Goal: Book appointment/travel/reservation

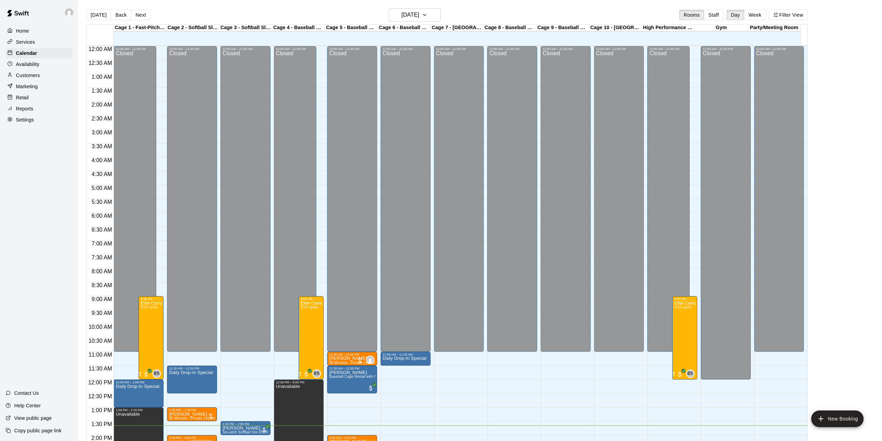
scroll to position [243, 0]
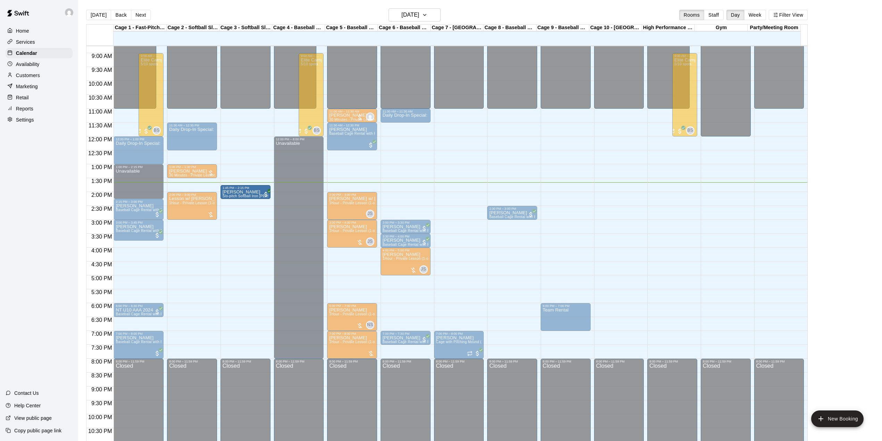
drag, startPoint x: 256, startPoint y: 186, endPoint x: 256, endPoint y: 195, distance: 8.3
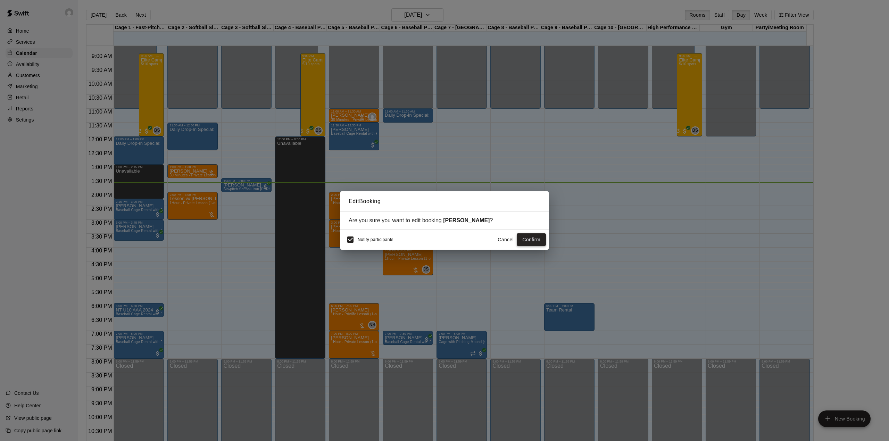
click at [534, 241] on button "Confirm" at bounding box center [531, 239] width 29 height 13
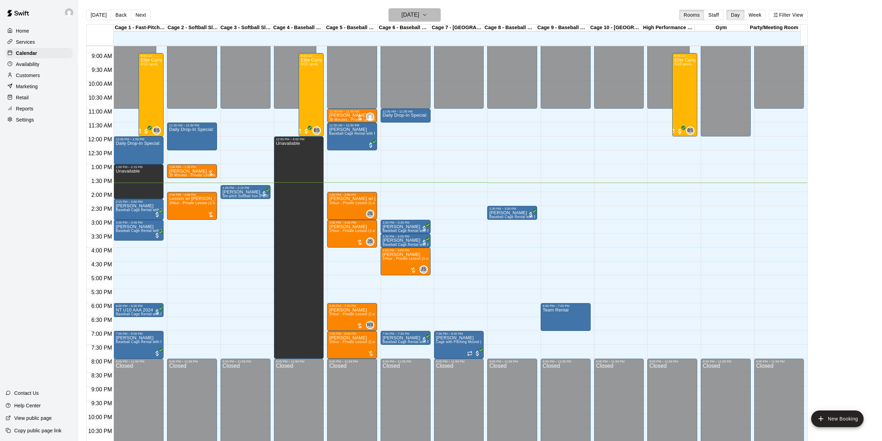
click at [427, 18] on icon "button" at bounding box center [425, 15] width 6 height 8
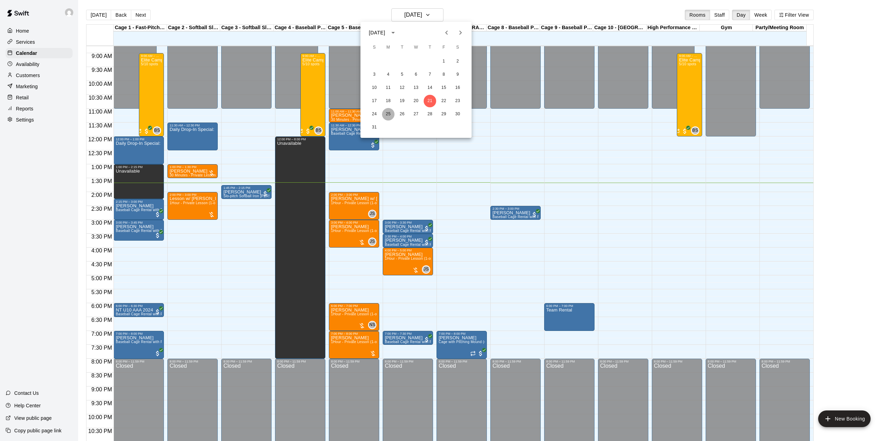
click at [386, 113] on button "25" at bounding box center [388, 114] width 13 height 13
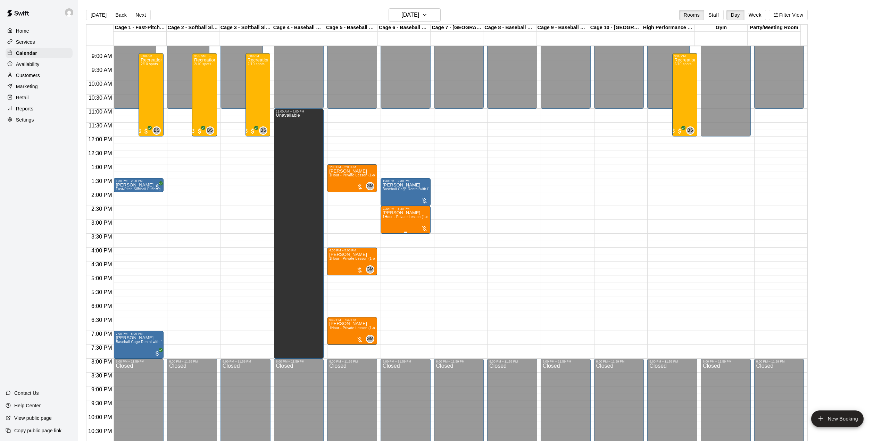
click at [408, 224] on div "Edward Stewart 1Hour - Private Lesson (1-on-1)" at bounding box center [406, 430] width 46 height 441
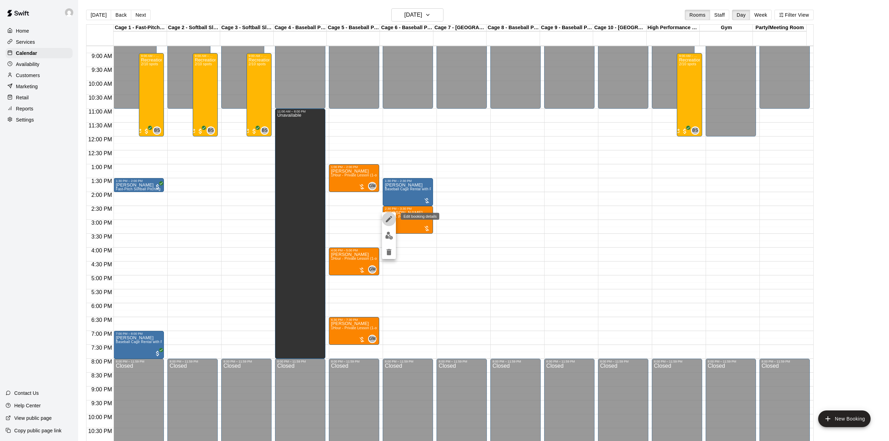
click at [386, 217] on icon "edit" at bounding box center [389, 219] width 8 height 8
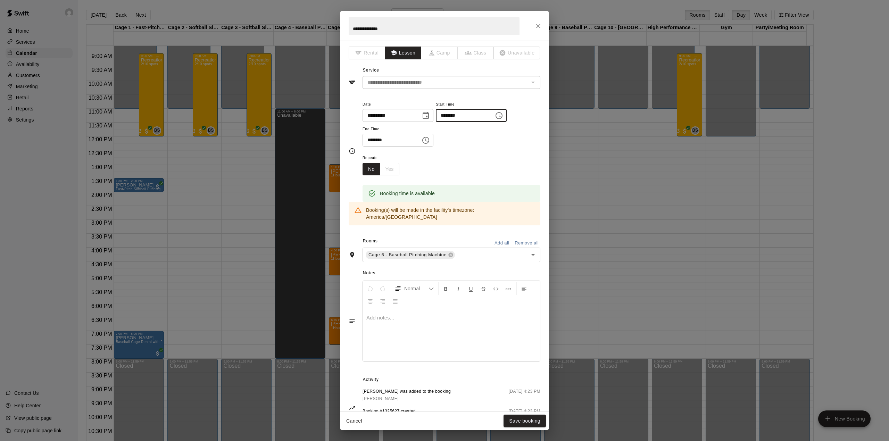
click at [456, 115] on input "********" at bounding box center [462, 115] width 53 height 13
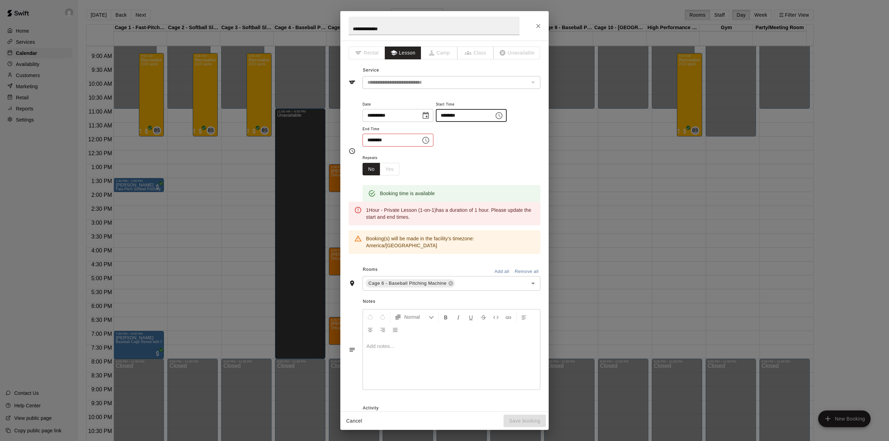
type input "********"
click at [372, 141] on input "********" at bounding box center [389, 140] width 53 height 13
click at [373, 140] on input "********" at bounding box center [389, 140] width 53 height 13
type input "********"
click at [461, 113] on input "********" at bounding box center [462, 115] width 53 height 13
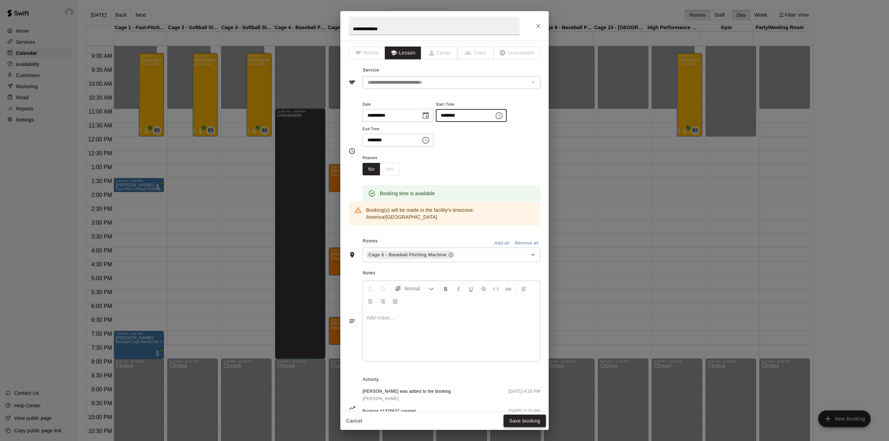
type input "********"
click at [530, 422] on button "Save booking" at bounding box center [524, 421] width 42 height 13
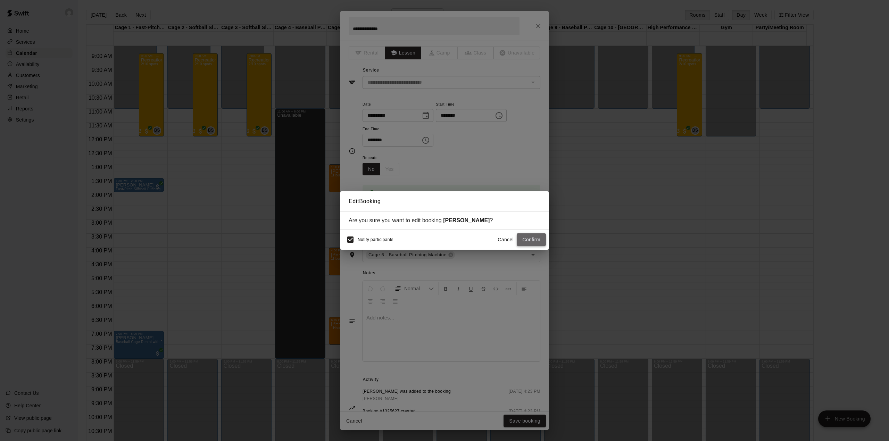
click at [521, 242] on button "Confirm" at bounding box center [531, 239] width 29 height 13
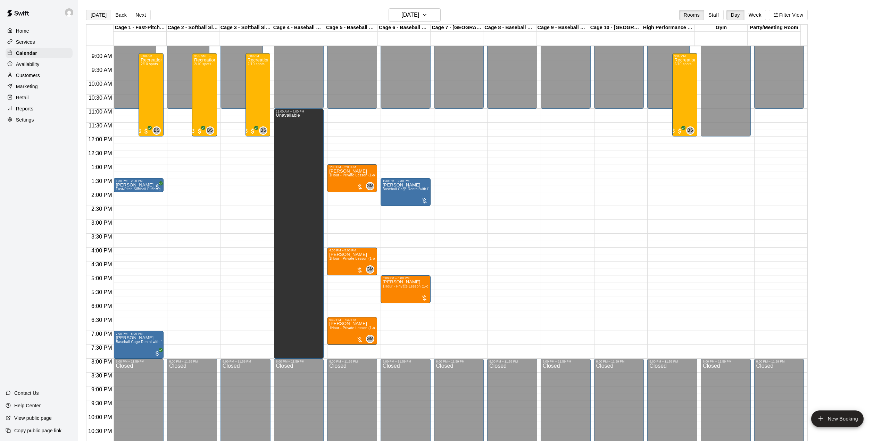
click at [91, 17] on button "[DATE]" at bounding box center [98, 15] width 25 height 10
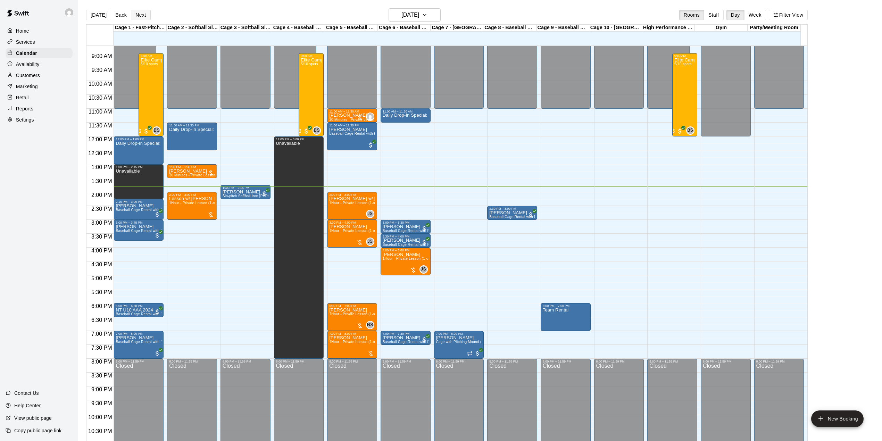
click at [146, 14] on button "Next" at bounding box center [140, 15] width 19 height 10
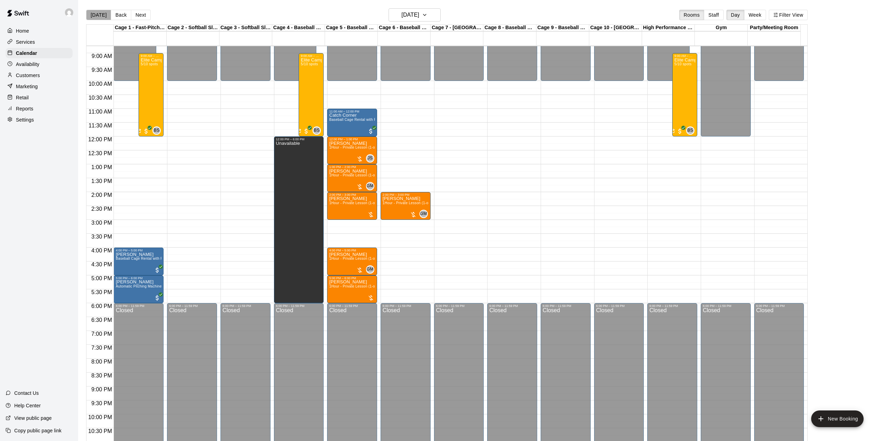
click at [99, 14] on button "[DATE]" at bounding box center [98, 15] width 25 height 10
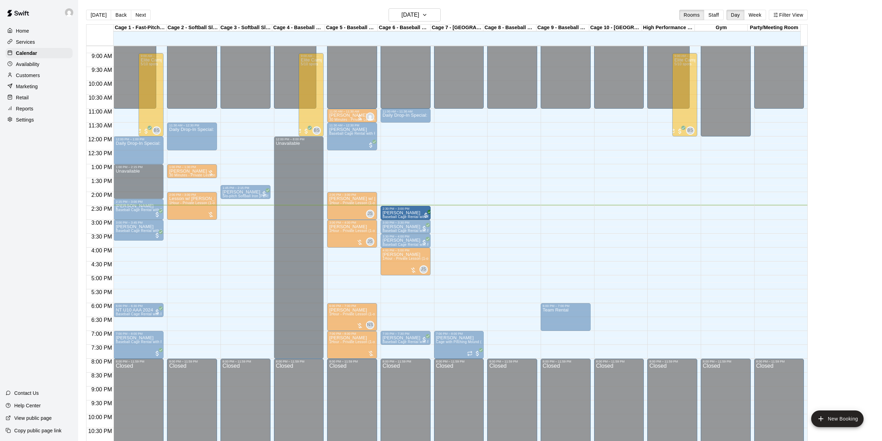
drag, startPoint x: 525, startPoint y: 212, endPoint x: 418, endPoint y: 213, distance: 107.0
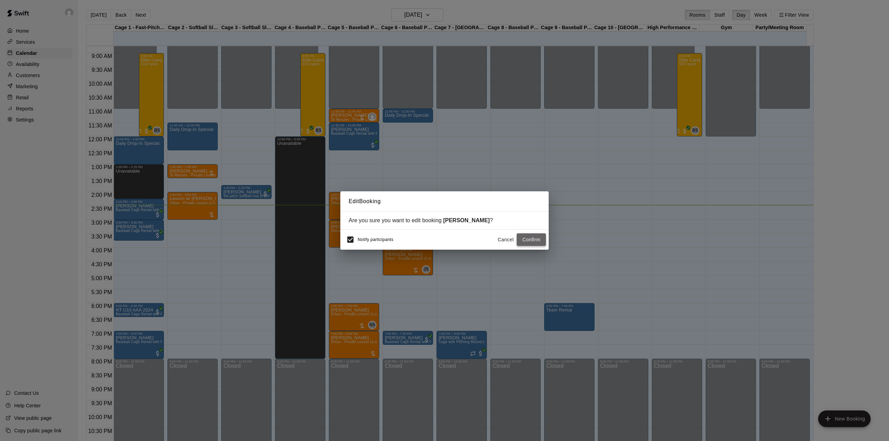
click at [537, 240] on button "Confirm" at bounding box center [531, 239] width 29 height 13
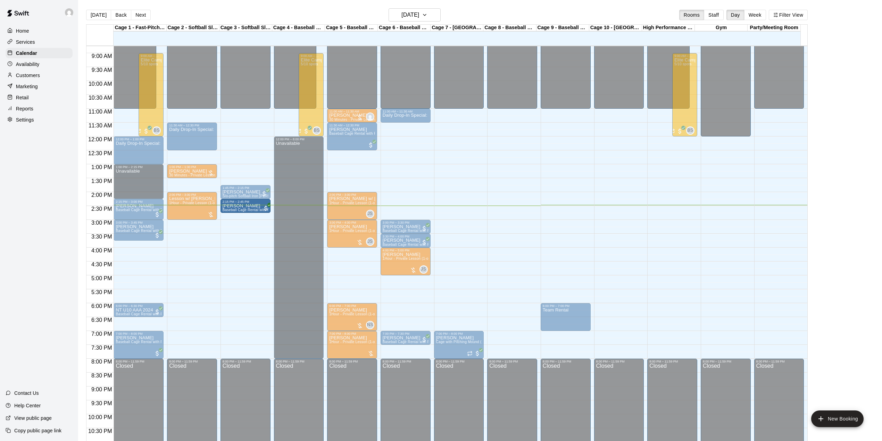
drag, startPoint x: 402, startPoint y: 211, endPoint x: 258, endPoint y: 208, distance: 143.4
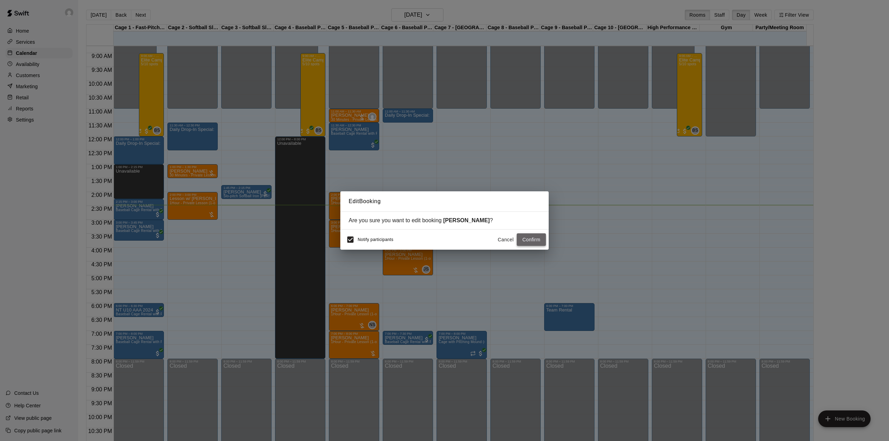
click at [533, 241] on button "Confirm" at bounding box center [531, 239] width 29 height 13
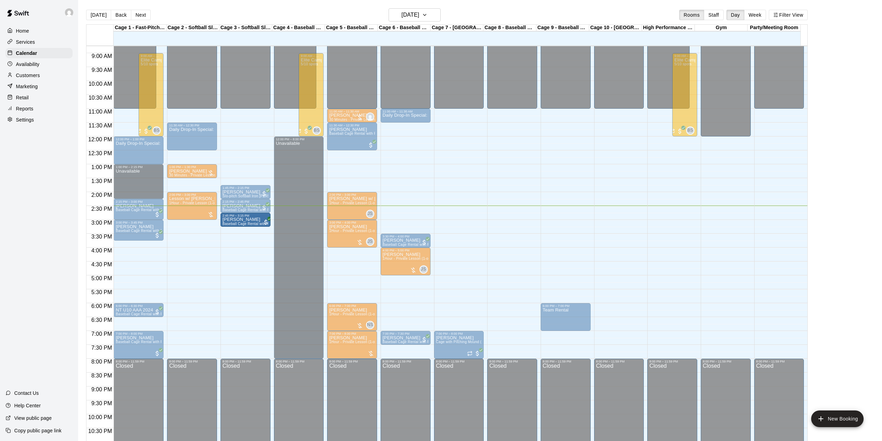
drag, startPoint x: 410, startPoint y: 226, endPoint x: 259, endPoint y: 224, distance: 151.4
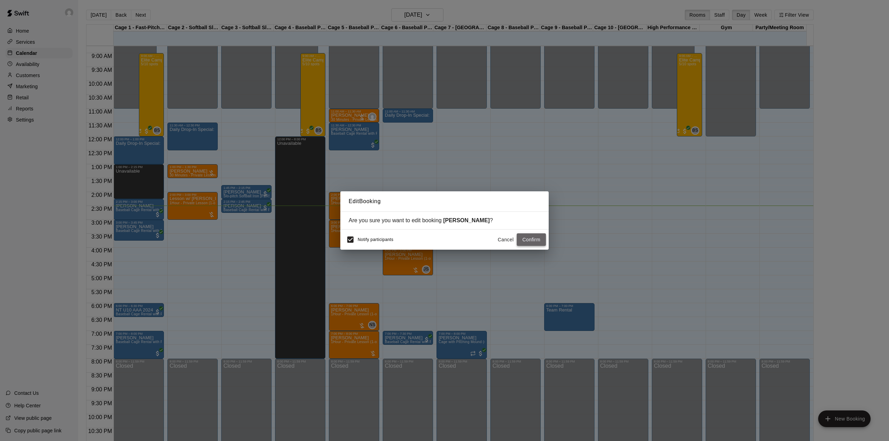
click at [522, 241] on button "Confirm" at bounding box center [531, 239] width 29 height 13
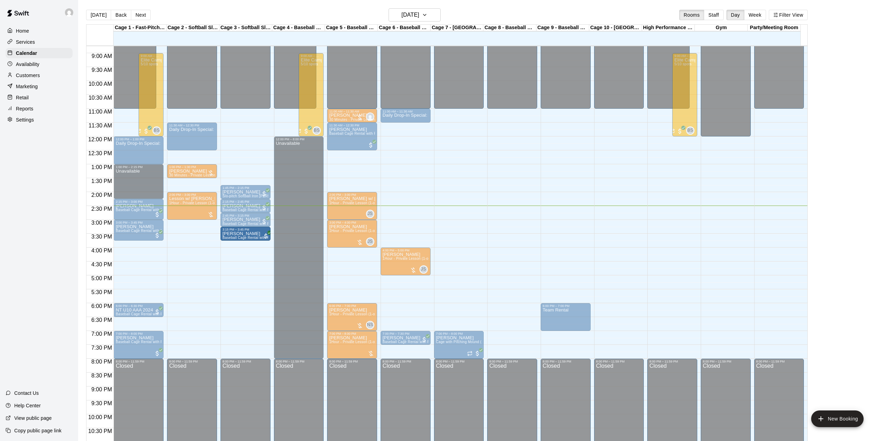
drag, startPoint x: 409, startPoint y: 242, endPoint x: 256, endPoint y: 238, distance: 153.5
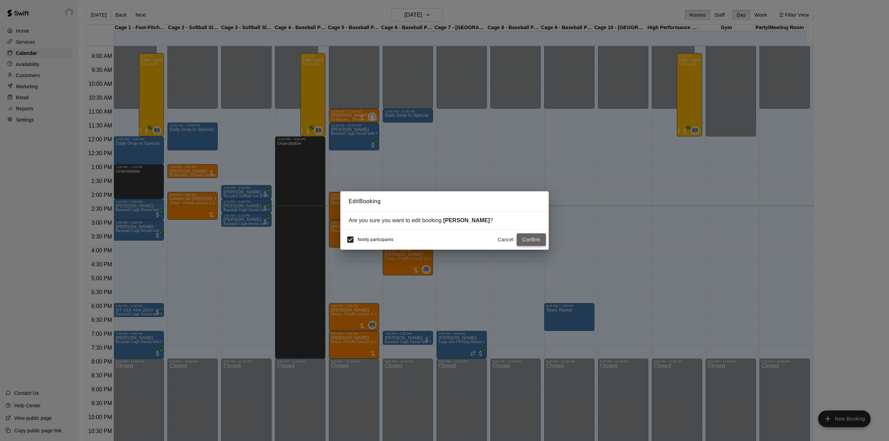
click at [522, 240] on button "Confirm" at bounding box center [531, 239] width 29 height 13
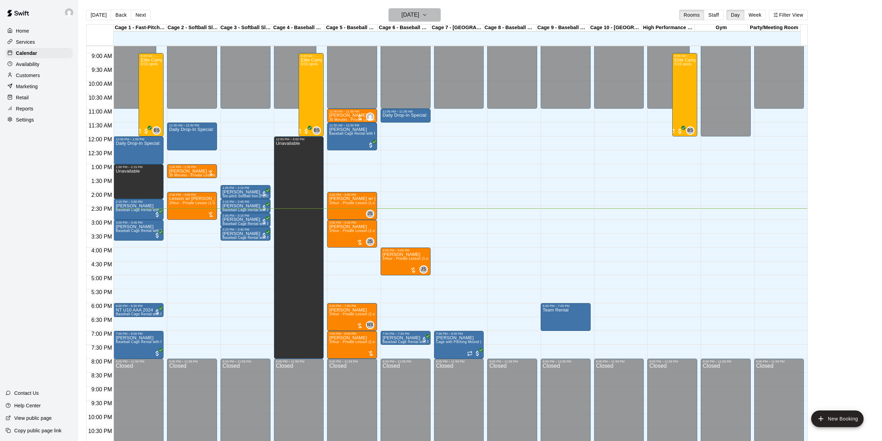
click at [419, 15] on h6 "[DATE]" at bounding box center [410, 15] width 18 height 10
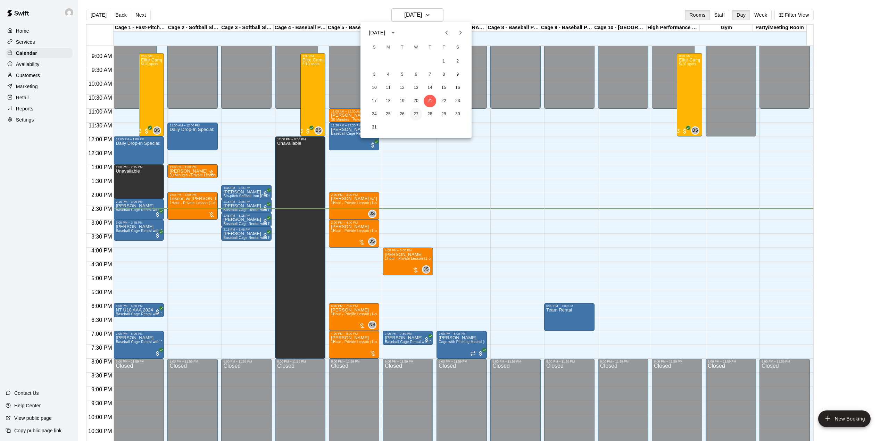
click at [416, 109] on button "27" at bounding box center [416, 114] width 13 height 13
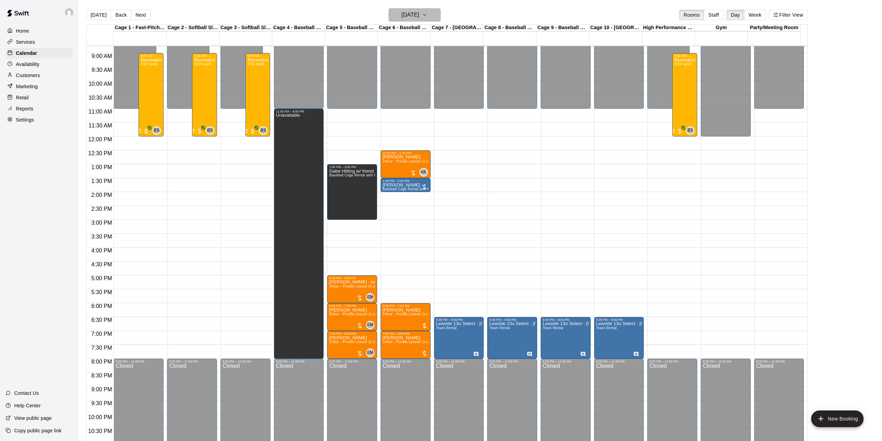
click at [427, 13] on icon "button" at bounding box center [425, 15] width 6 height 8
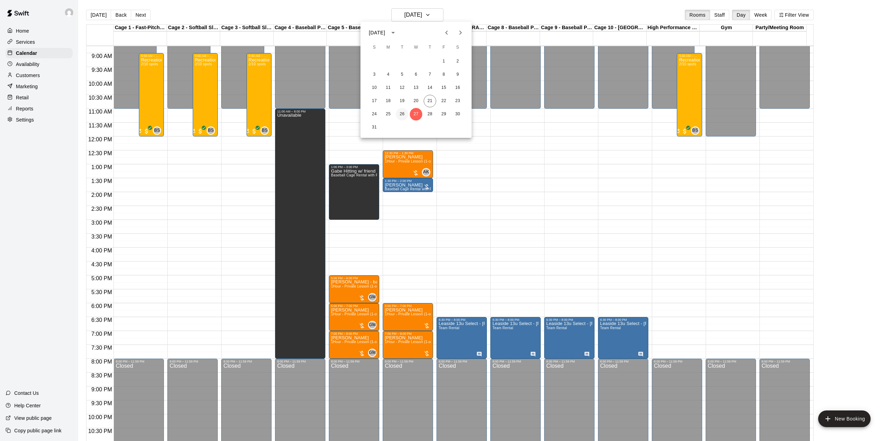
click at [403, 111] on button "26" at bounding box center [402, 114] width 13 height 13
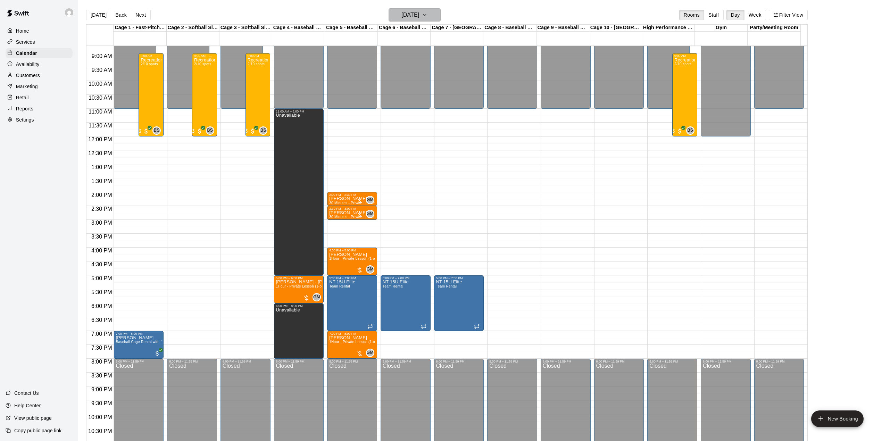
click at [427, 14] on icon "button" at bounding box center [425, 15] width 6 height 8
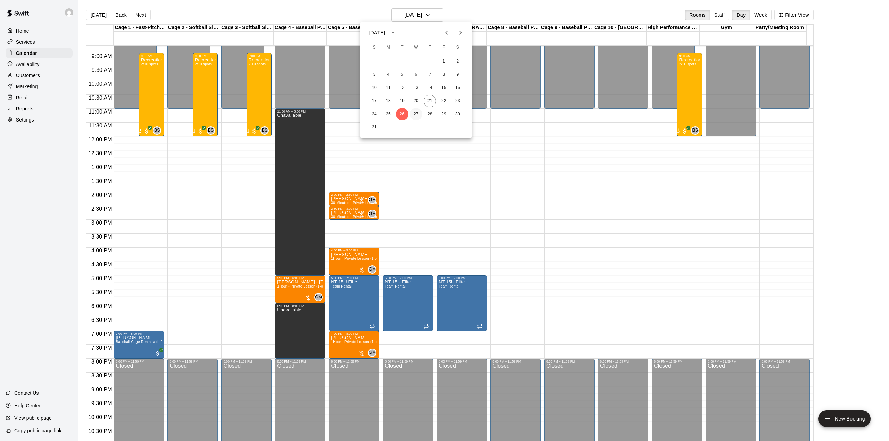
click at [418, 115] on button "27" at bounding box center [416, 114] width 13 height 13
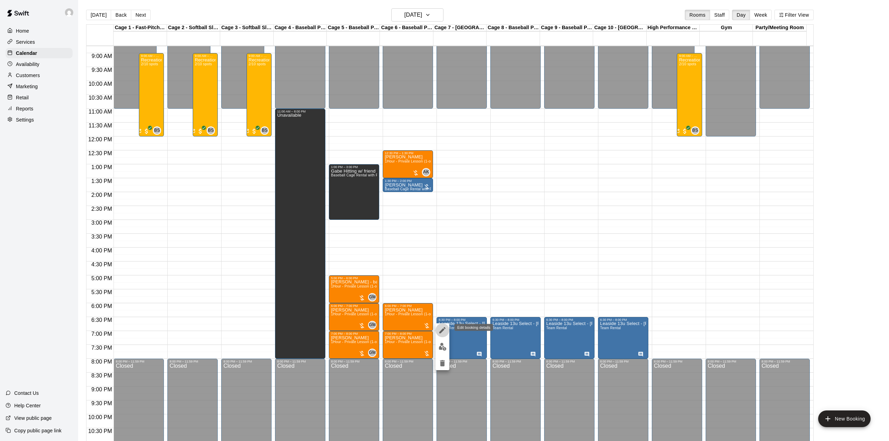
click at [442, 328] on icon "edit" at bounding box center [442, 330] width 8 height 8
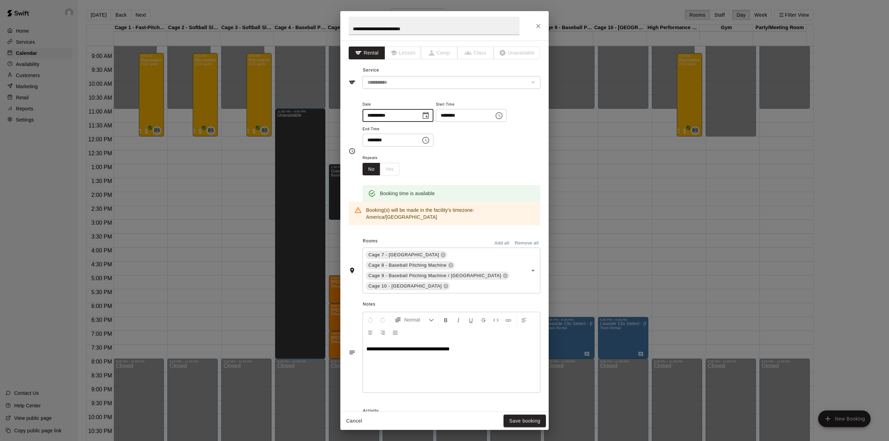
click at [406, 113] on input "**********" at bounding box center [389, 115] width 53 height 13
click at [430, 115] on icon "Choose date, selected date is Aug 27, 2025" at bounding box center [426, 115] width 8 height 8
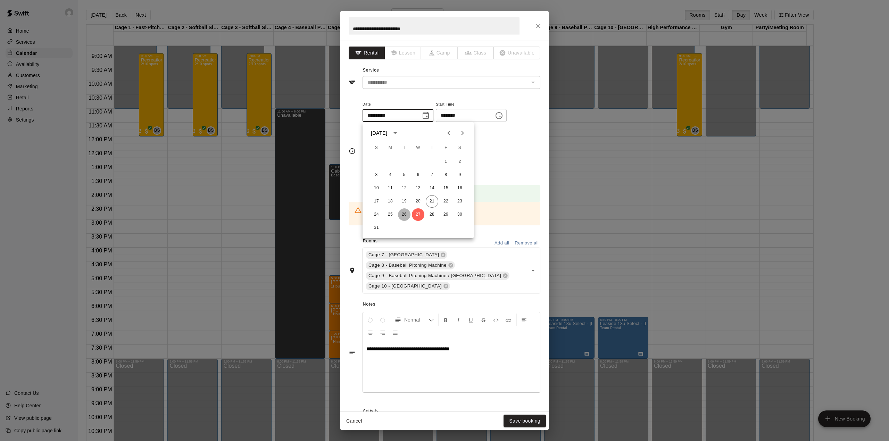
click at [406, 210] on button "26" at bounding box center [404, 214] width 13 height 13
type input "**********"
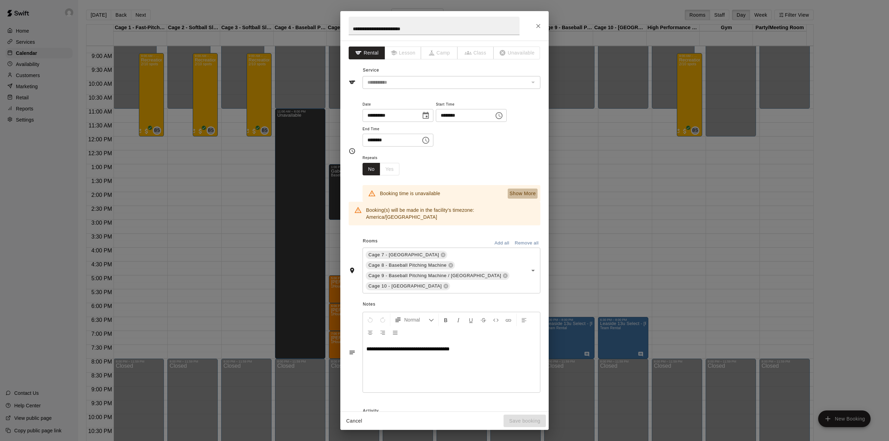
click at [509, 192] on p "Show More" at bounding box center [522, 193] width 26 height 7
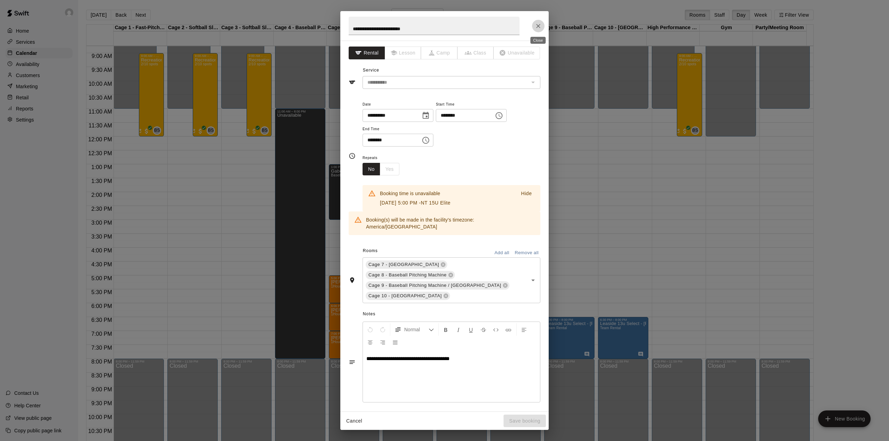
click at [535, 23] on icon "Close" at bounding box center [538, 26] width 7 height 7
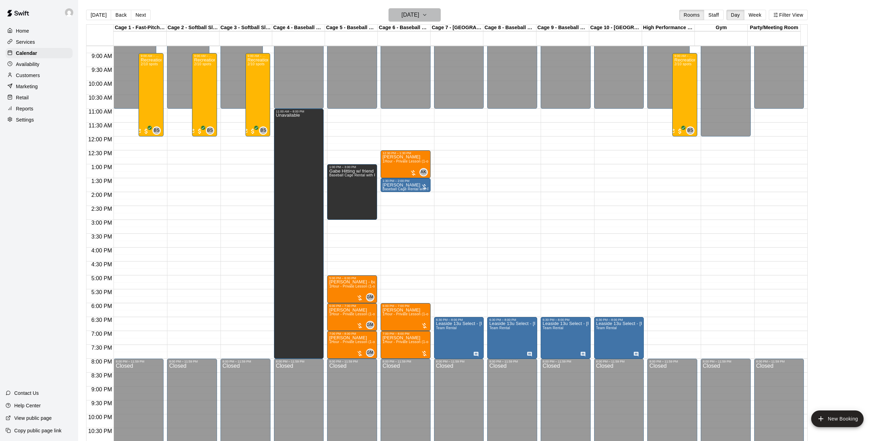
click at [404, 13] on h6 "Wednesday Aug 27" at bounding box center [410, 15] width 18 height 10
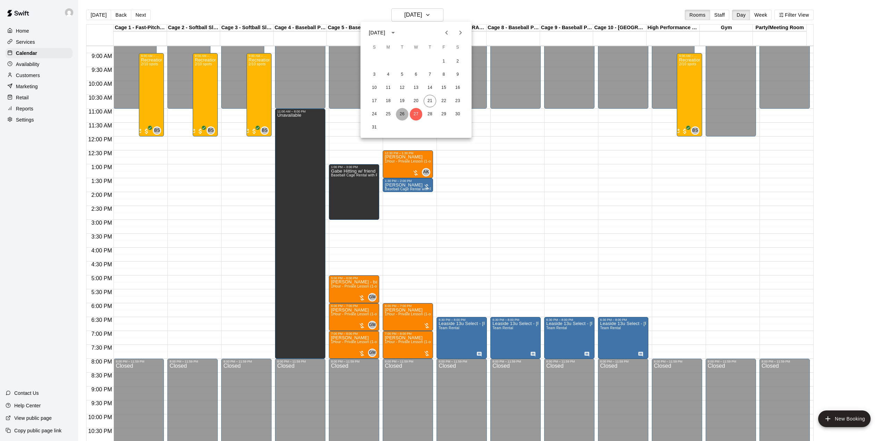
click at [401, 114] on button "26" at bounding box center [402, 114] width 13 height 13
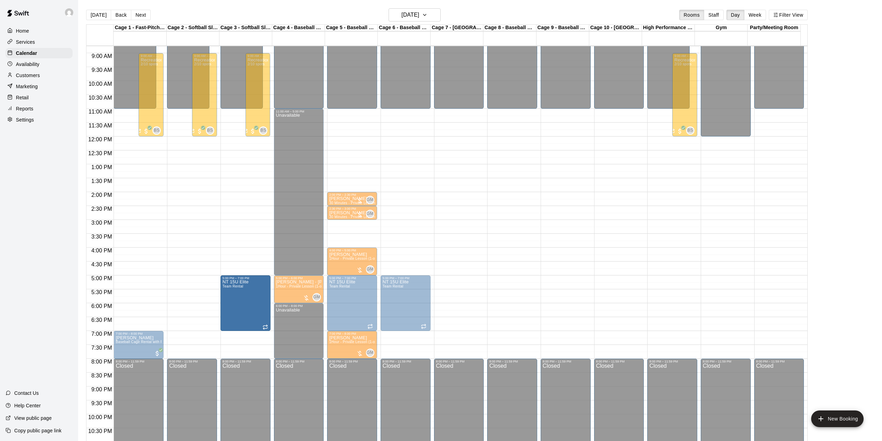
drag, startPoint x: 449, startPoint y: 311, endPoint x: 257, endPoint y: 312, distance: 192.0
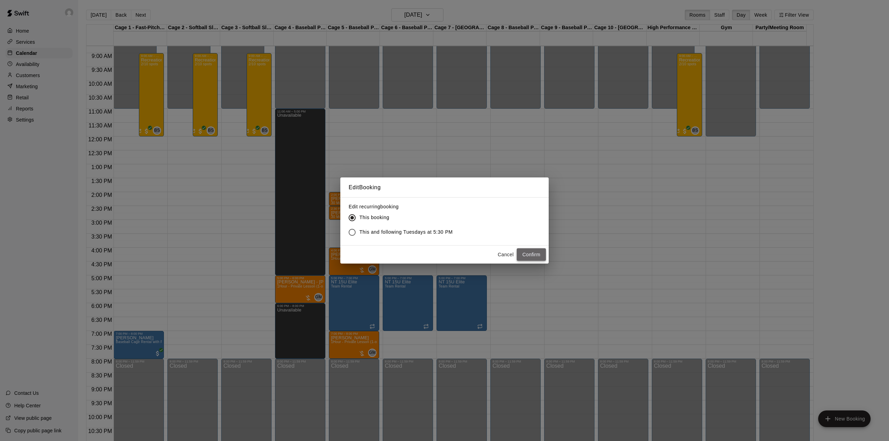
click at [534, 251] on button "Confirm" at bounding box center [531, 254] width 29 height 13
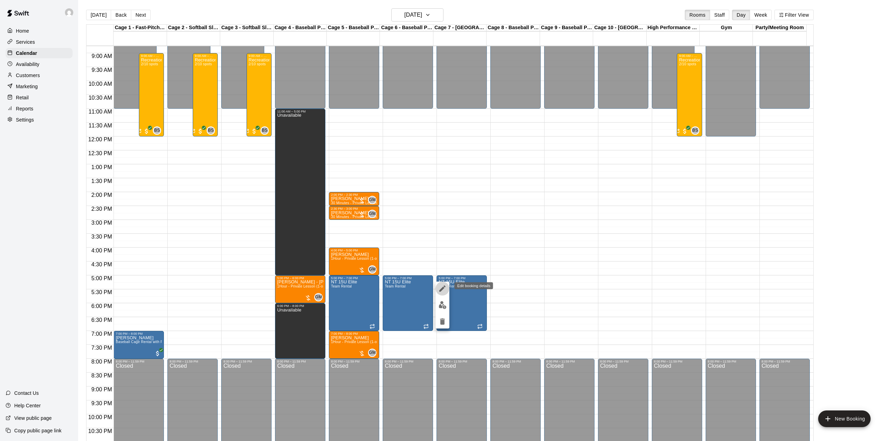
click at [443, 287] on icon "edit" at bounding box center [442, 288] width 6 height 6
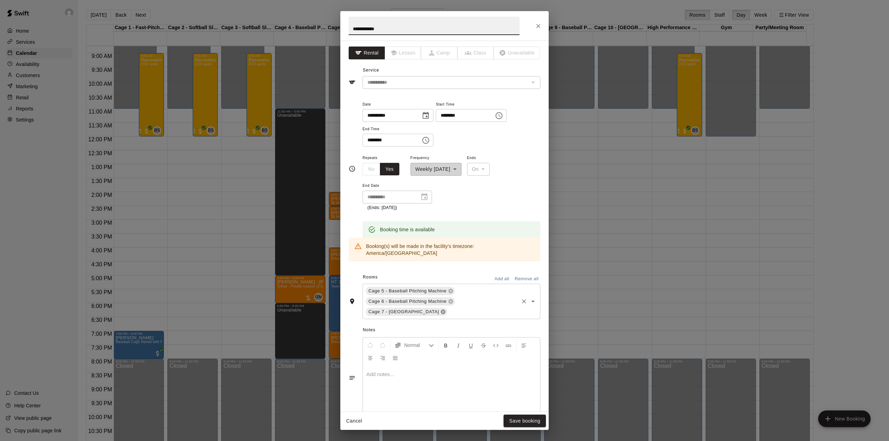
click at [440, 309] on icon at bounding box center [443, 312] width 6 height 6
click at [474, 287] on div "Cage 5 - Baseball Pitching Machine Cage 6 - Baseball Pitching Machine ​" at bounding box center [452, 296] width 178 height 25
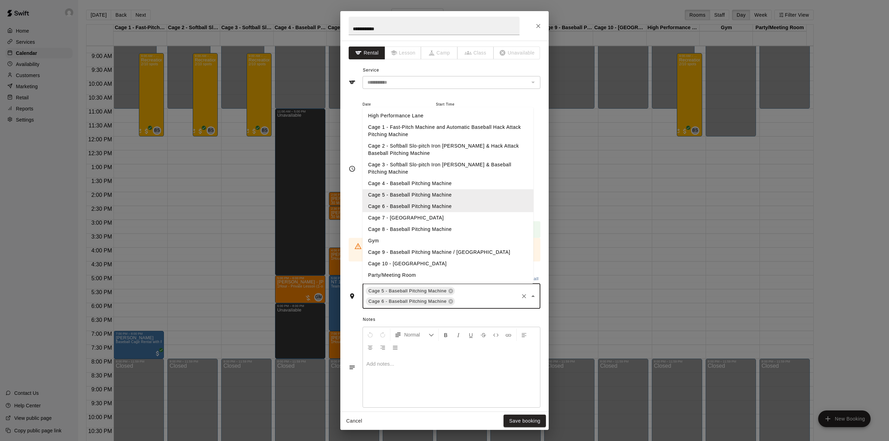
click at [419, 161] on li "Cage 3 - Softball Slo-pitch Iron [PERSON_NAME] & Baseball Pitching Machine" at bounding box center [448, 168] width 171 height 19
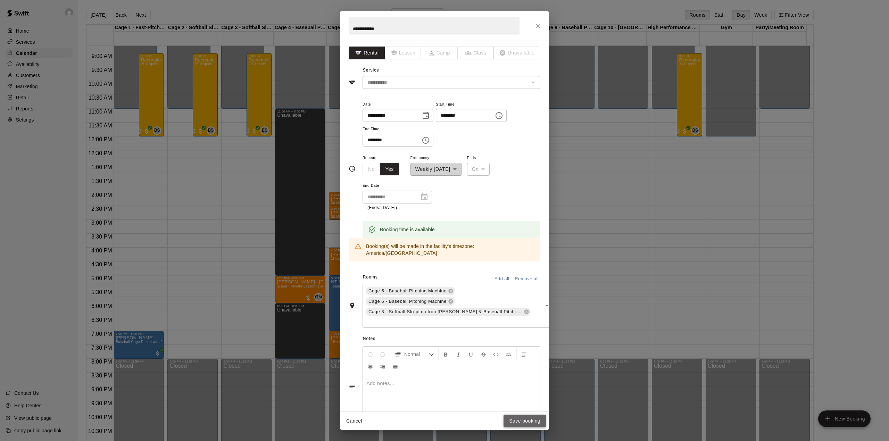
click at [525, 420] on button "Save booking" at bounding box center [524, 421] width 42 height 13
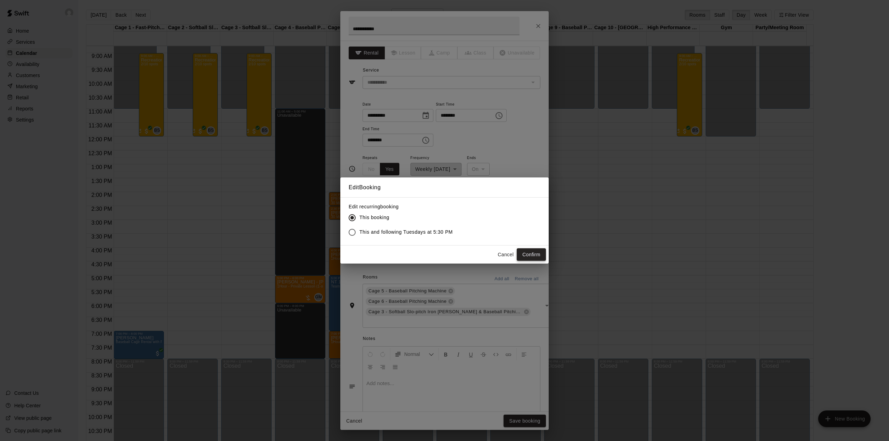
click at [524, 255] on button "Confirm" at bounding box center [531, 254] width 29 height 13
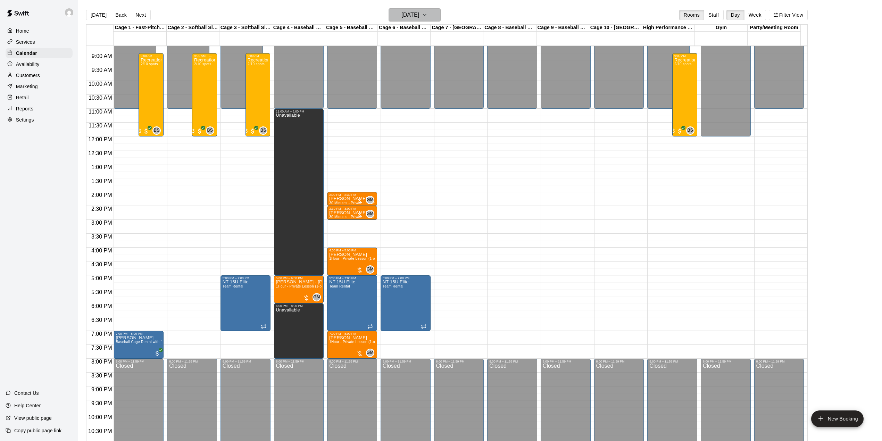
click at [432, 13] on button "Tuesday Aug 26" at bounding box center [415, 14] width 52 height 13
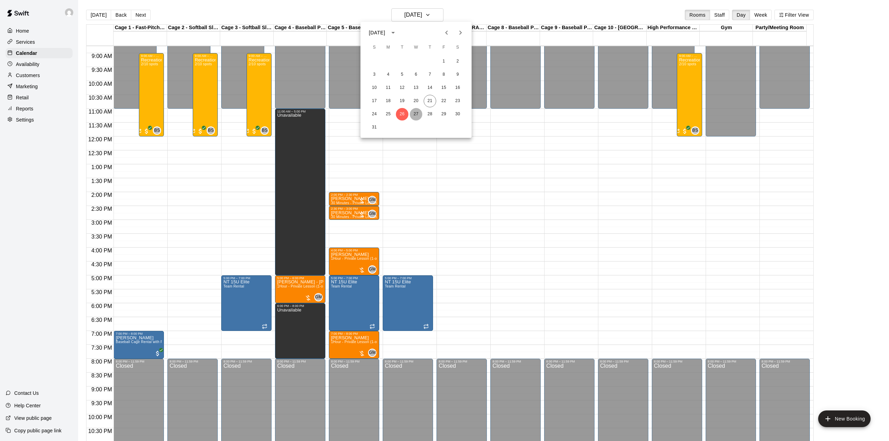
click at [416, 114] on button "27" at bounding box center [416, 114] width 13 height 13
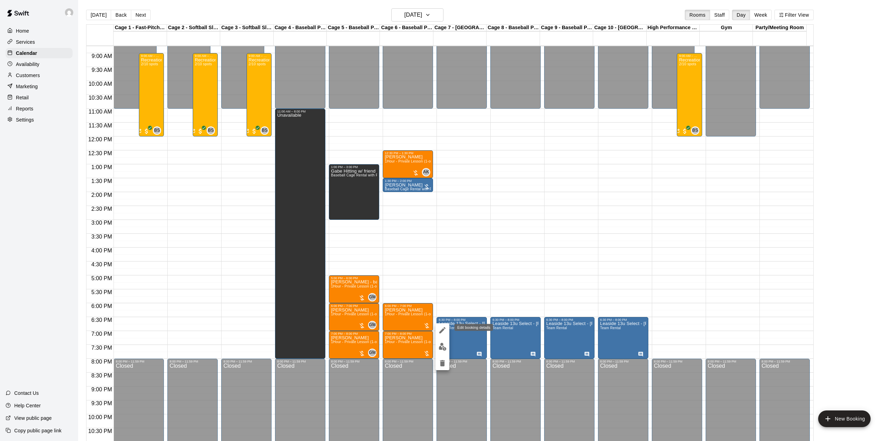
click at [441, 330] on icon "edit" at bounding box center [442, 330] width 8 height 8
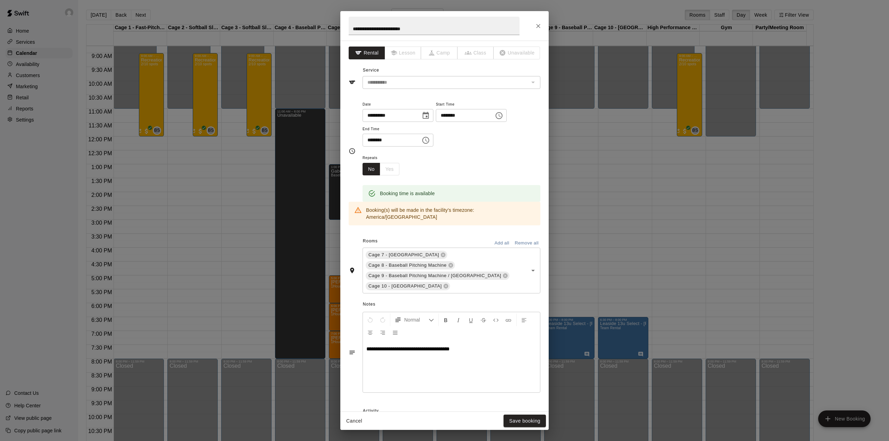
click at [430, 115] on icon "Choose date, selected date is Aug 27, 2025" at bounding box center [426, 115] width 8 height 8
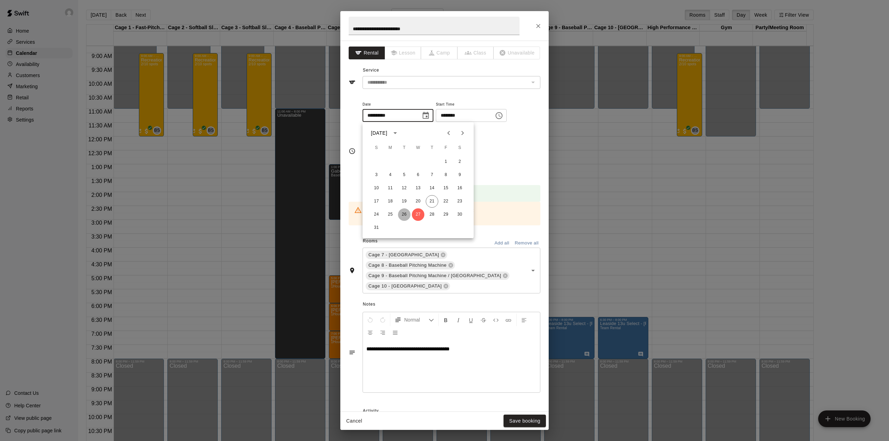
click at [406, 214] on button "26" at bounding box center [404, 214] width 13 height 13
type input "**********"
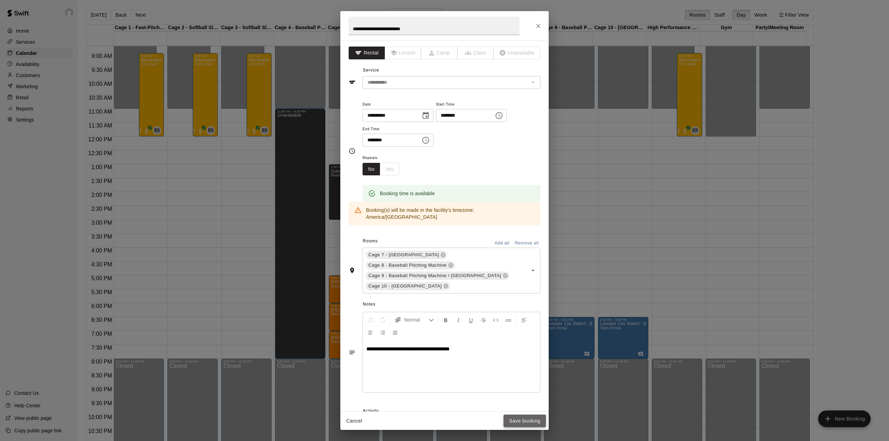
click at [526, 421] on button "Save booking" at bounding box center [524, 421] width 42 height 13
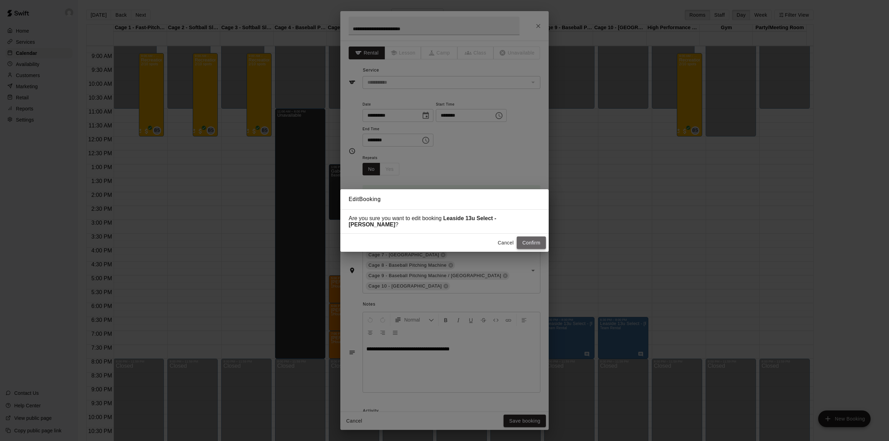
click at [531, 236] on button "Confirm" at bounding box center [531, 242] width 29 height 13
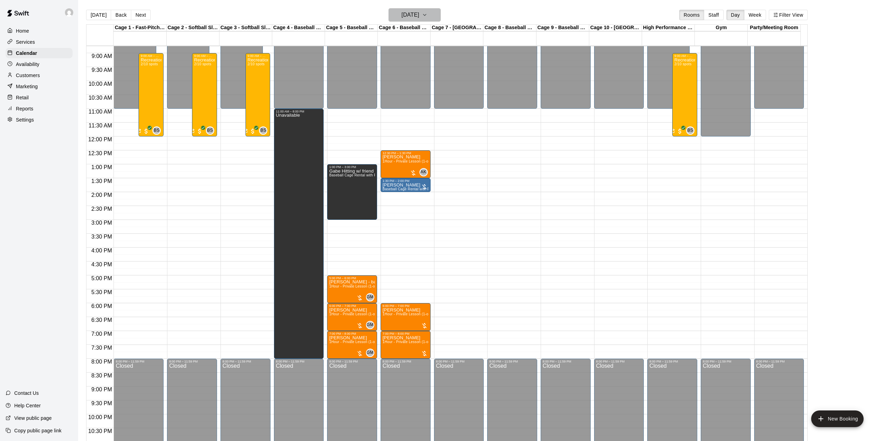
click at [419, 15] on h6 "Wednesday Aug 27" at bounding box center [410, 15] width 18 height 10
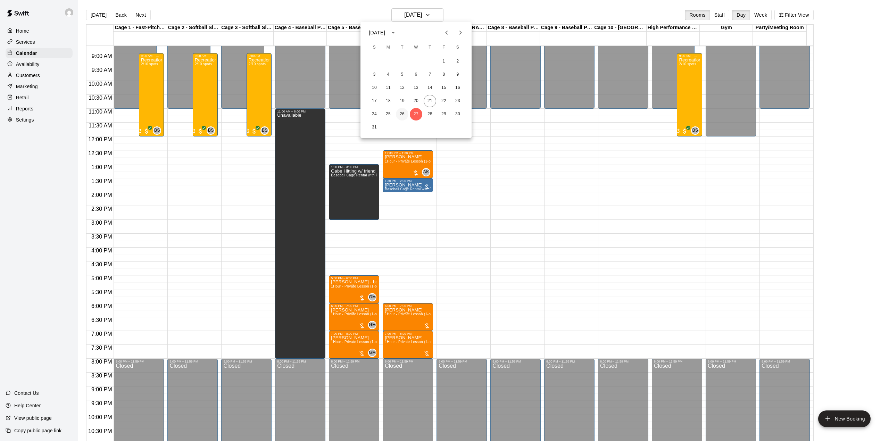
click at [401, 116] on button "26" at bounding box center [402, 114] width 13 height 13
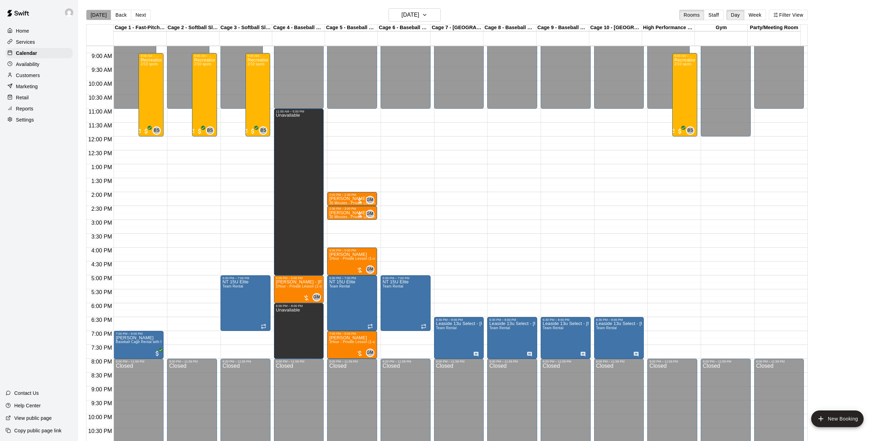
click at [99, 16] on button "[DATE]" at bounding box center [98, 15] width 25 height 10
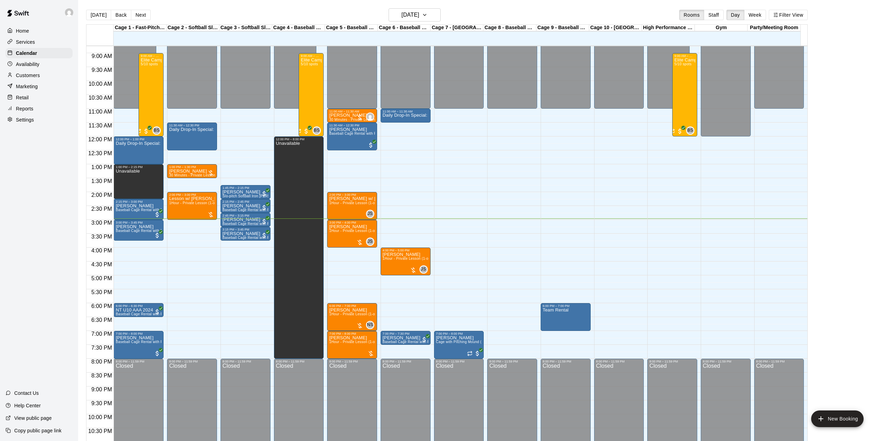
click at [154, 269] on div "12:00 AM – 11:00 AM Closed 12:00 PM – 1:00 PM Daily Drop-In Special: The Best B…" at bounding box center [139, 136] width 50 height 667
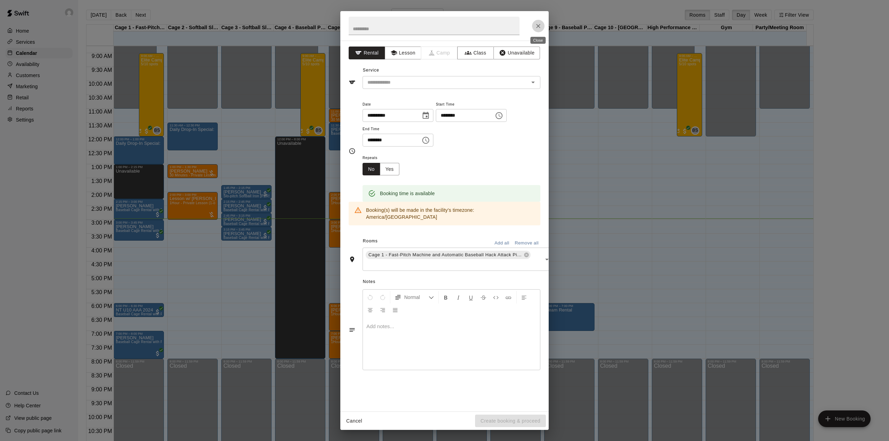
click at [538, 21] on button "Close" at bounding box center [538, 26] width 13 height 13
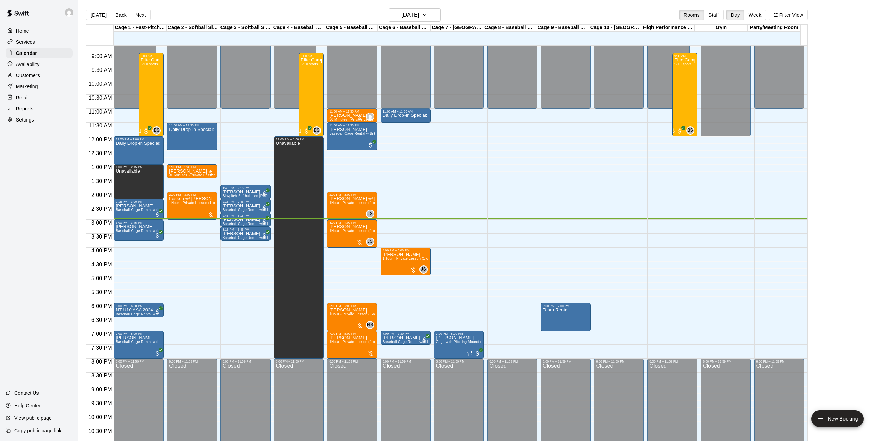
drag, startPoint x: 458, startPoint y: 222, endPoint x: 457, endPoint y: 243, distance: 21.5
click at [457, 243] on div "12:00 AM – 11:00 AM Closed 7:00 PM – 8:00 PM Noah Lawrence Cage with Pitching M…" at bounding box center [459, 136] width 50 height 667
drag, startPoint x: 456, startPoint y: 223, endPoint x: 456, endPoint y: 244, distance: 21.2
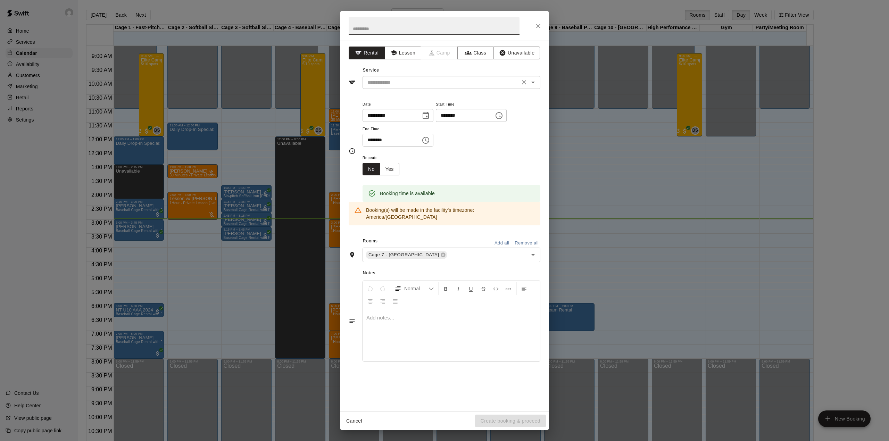
click at [414, 81] on input "text" at bounding box center [441, 82] width 153 height 9
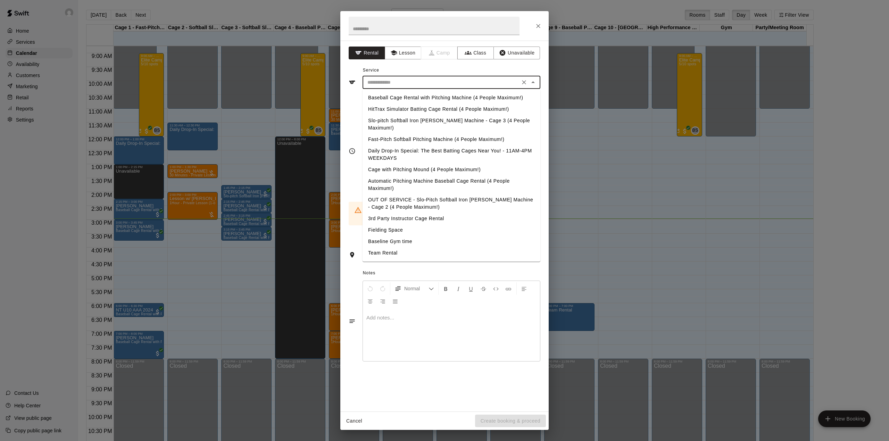
click at [425, 98] on li "Baseball Cage Rental with Pitching Machine (4 People Maximum!)" at bounding box center [452, 97] width 178 height 11
type input "**********"
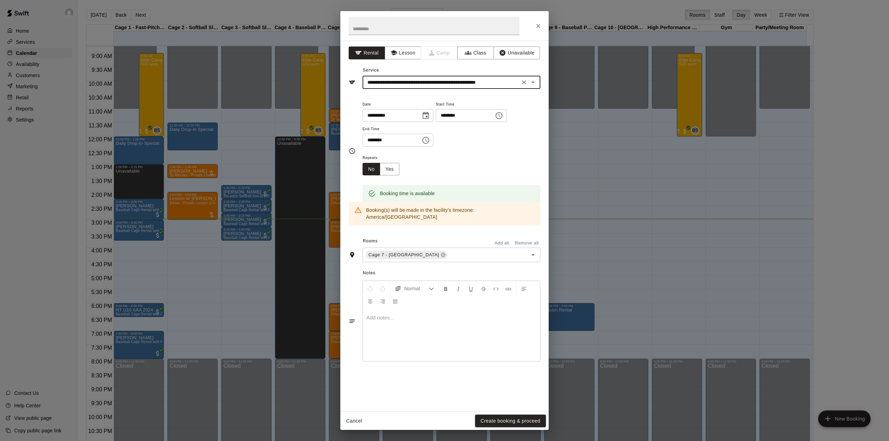
click at [535, 82] on icon "Open" at bounding box center [533, 82] width 8 height 8
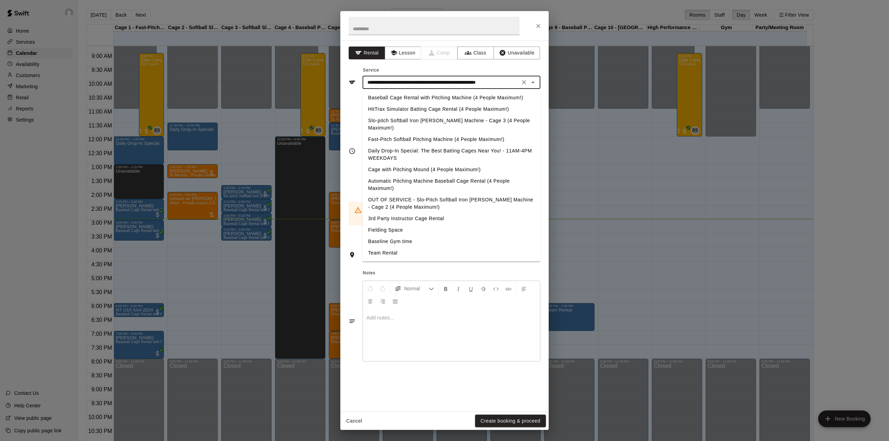
click at [532, 83] on icon "Close" at bounding box center [532, 82] width 3 height 2
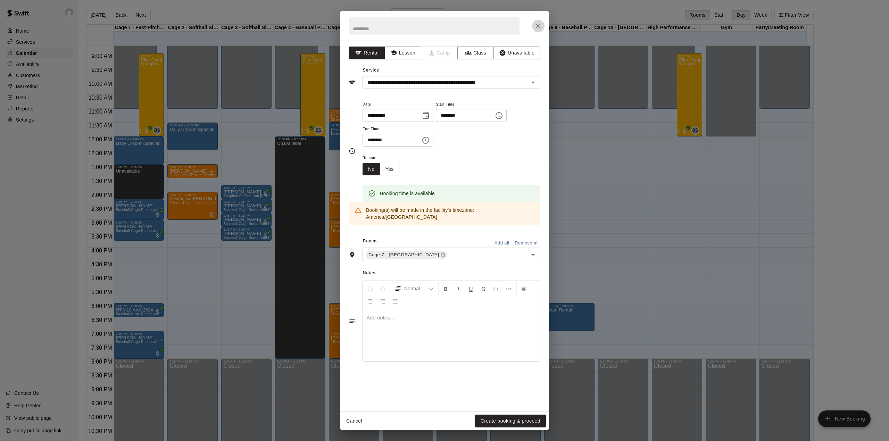
drag, startPoint x: 539, startPoint y: 26, endPoint x: 494, endPoint y: 68, distance: 61.4
click at [540, 27] on icon "Close" at bounding box center [538, 26] width 7 height 7
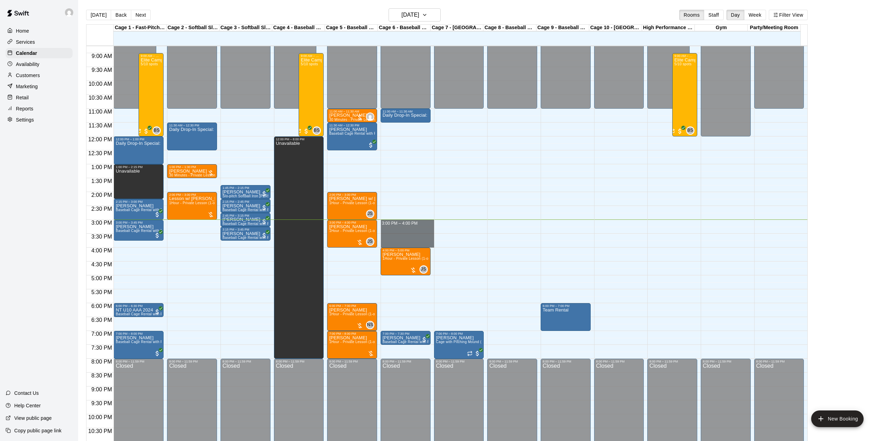
drag, startPoint x: 401, startPoint y: 221, endPoint x: 399, endPoint y: 243, distance: 22.6
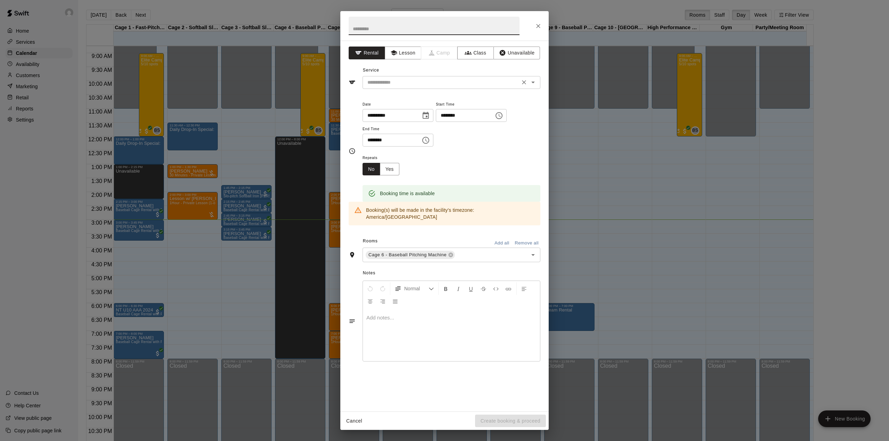
click at [470, 85] on input "text" at bounding box center [441, 82] width 153 height 9
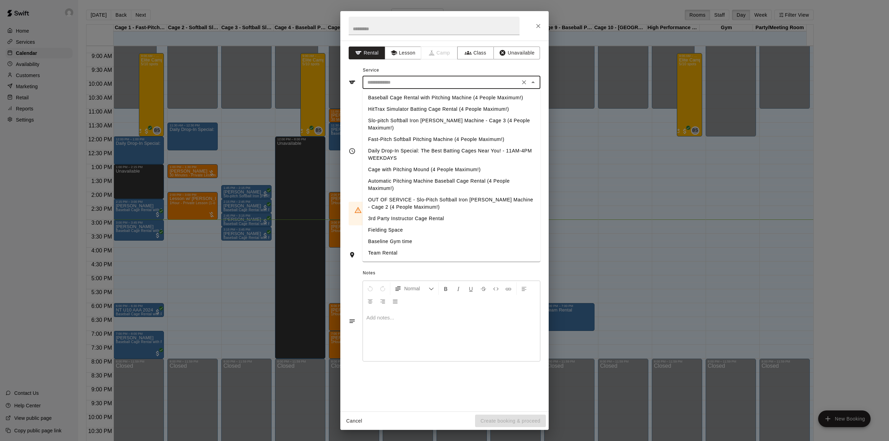
click at [407, 145] on li "Daily Drop-In Special: The Best Batting Cages Near You! - 11AM-4PM WEEKDAYS" at bounding box center [452, 154] width 178 height 19
type input "**********"
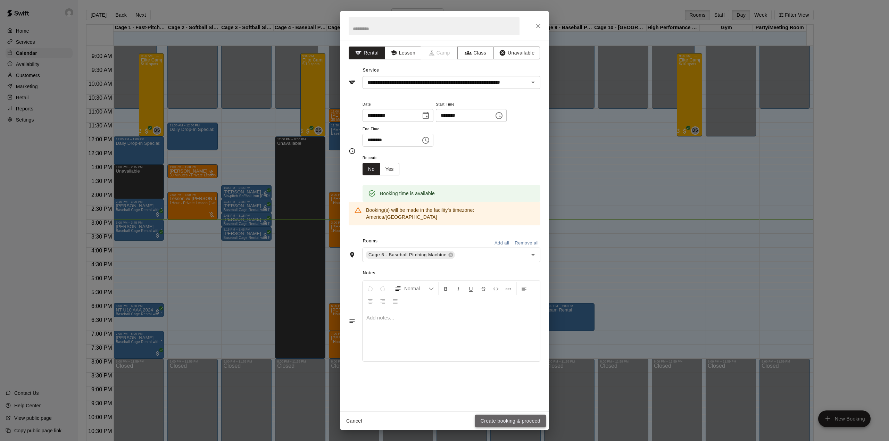
click at [502, 424] on button "Create booking & proceed" at bounding box center [510, 421] width 71 height 13
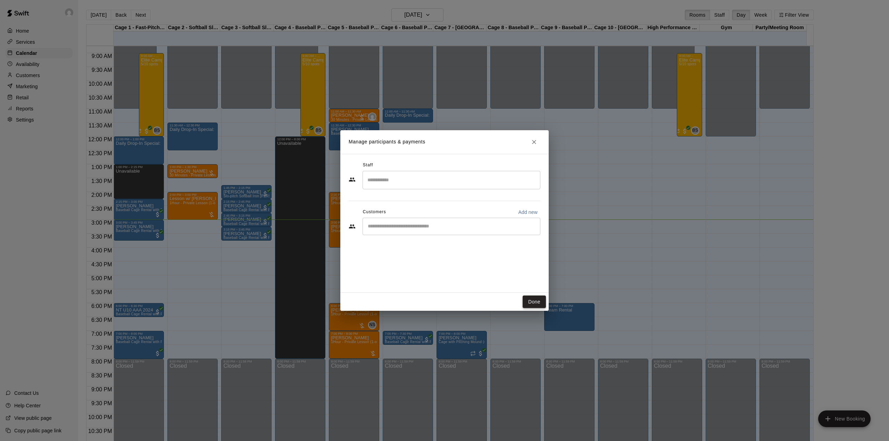
click at [530, 297] on button "Done" at bounding box center [534, 301] width 23 height 13
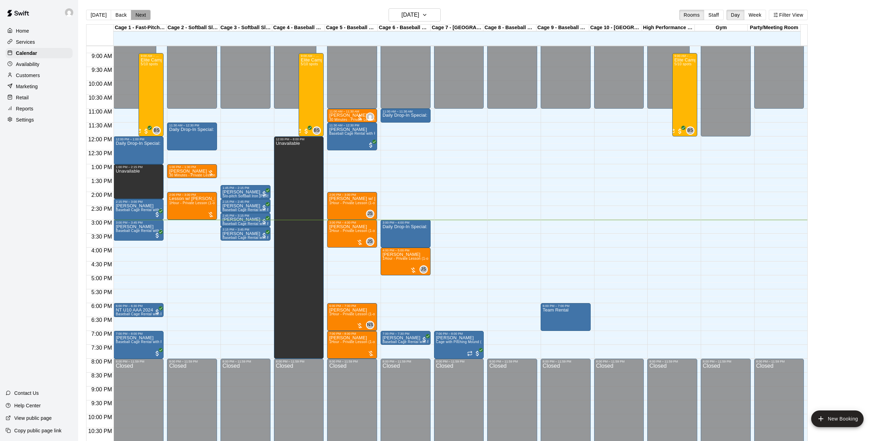
click at [144, 15] on button "Next" at bounding box center [140, 15] width 19 height 10
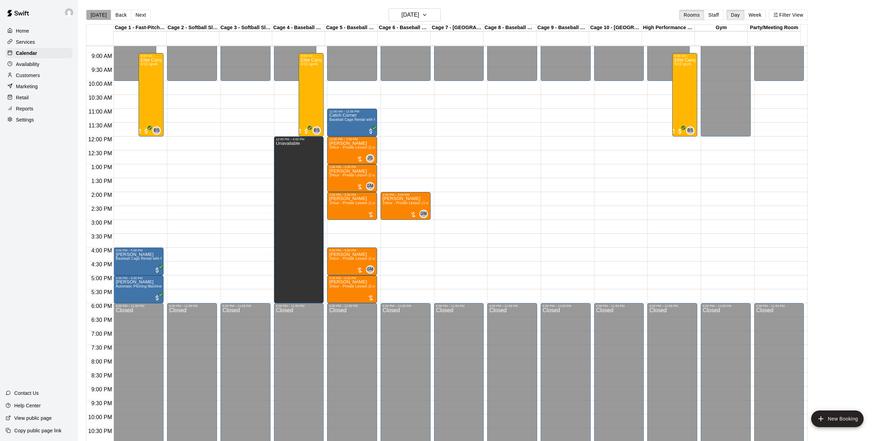
click at [103, 15] on button "[DATE]" at bounding box center [98, 15] width 25 height 10
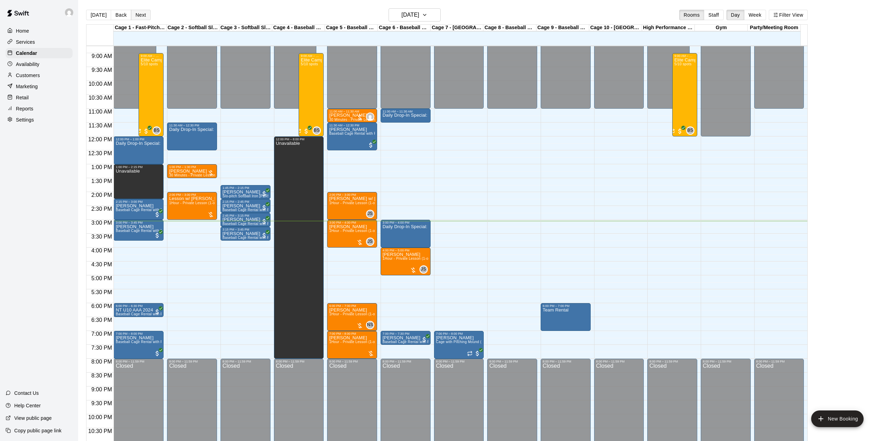
click at [144, 15] on button "Next" at bounding box center [140, 15] width 19 height 10
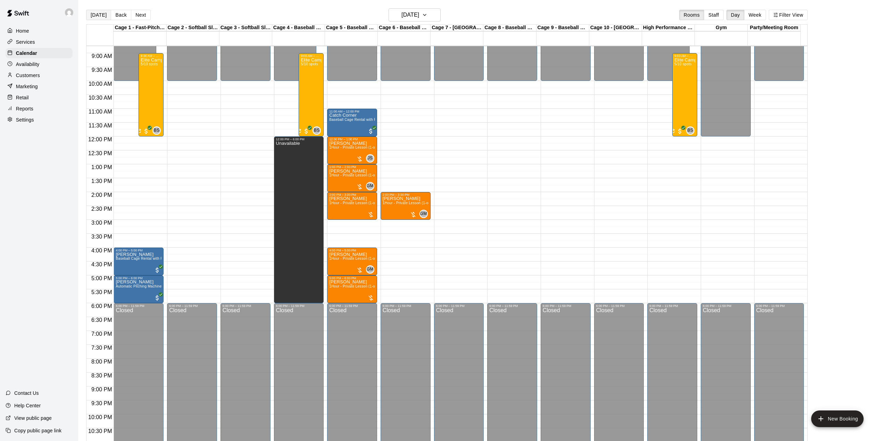
click at [96, 13] on button "[DATE]" at bounding box center [98, 15] width 25 height 10
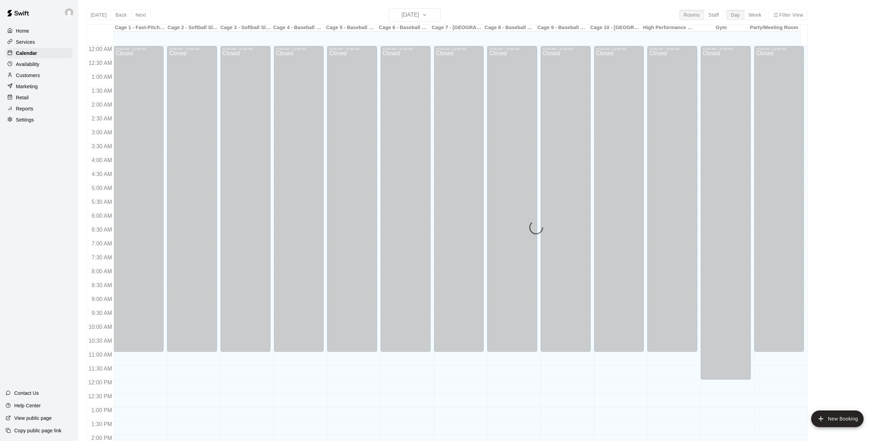
scroll to position [243, 0]
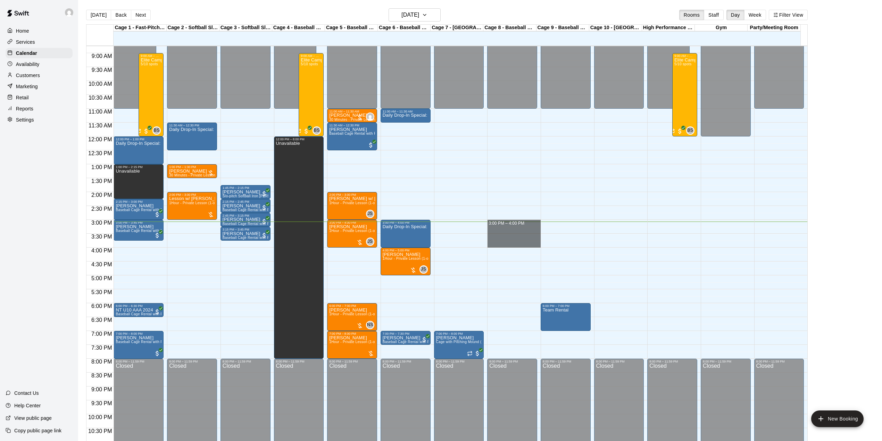
drag, startPoint x: 500, startPoint y: 224, endPoint x: 506, endPoint y: 247, distance: 23.7
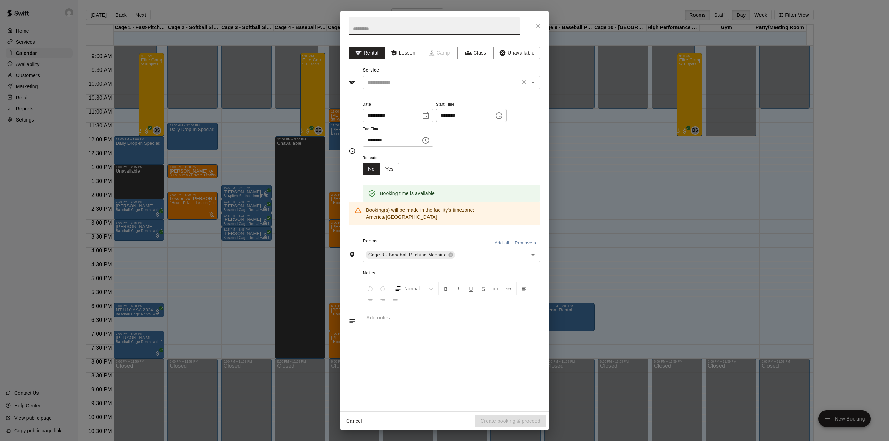
click at [417, 85] on input "text" at bounding box center [441, 82] width 153 height 9
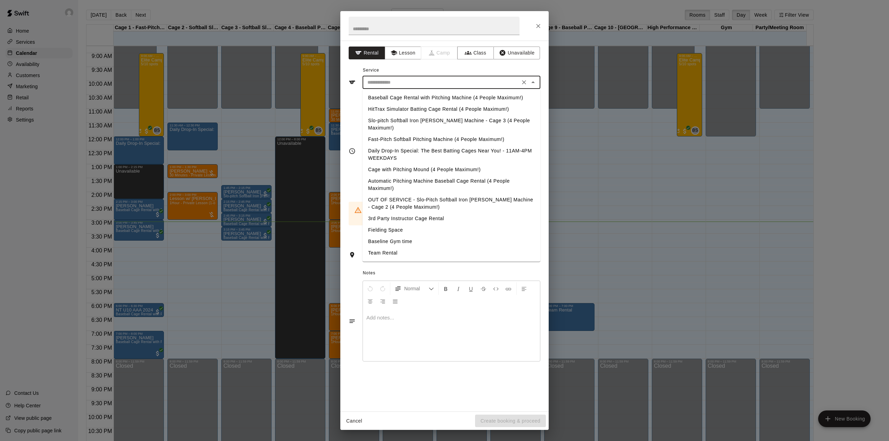
click at [436, 95] on li "Baseball Cage Rental with Pitching Machine (4 People Maximum!)" at bounding box center [452, 97] width 178 height 11
type input "**********"
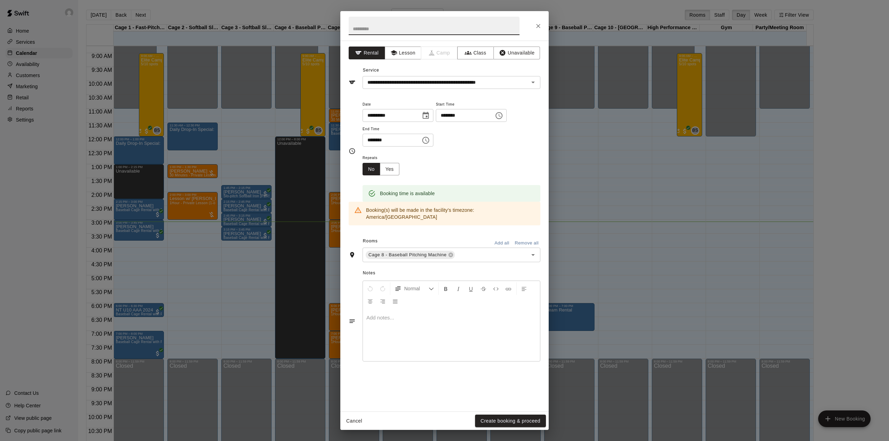
click at [430, 27] on input "text" at bounding box center [434, 26] width 171 height 18
type input "*********"
click at [510, 421] on button "Create booking & proceed" at bounding box center [510, 421] width 71 height 13
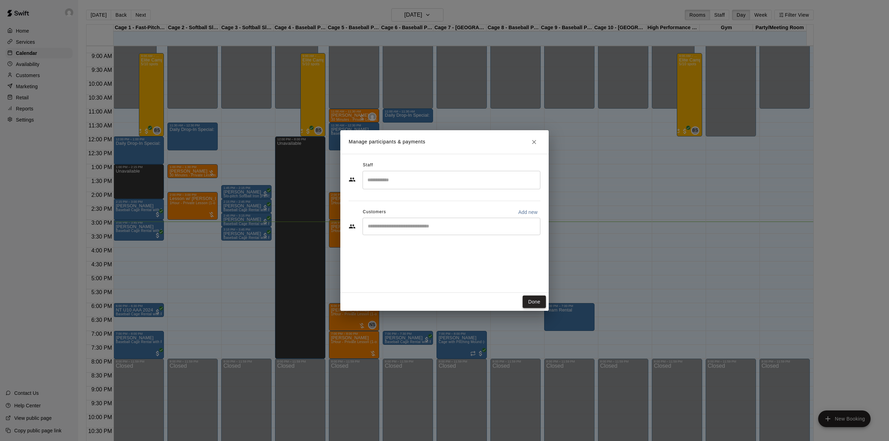
click at [532, 301] on button "Done" at bounding box center [534, 301] width 23 height 13
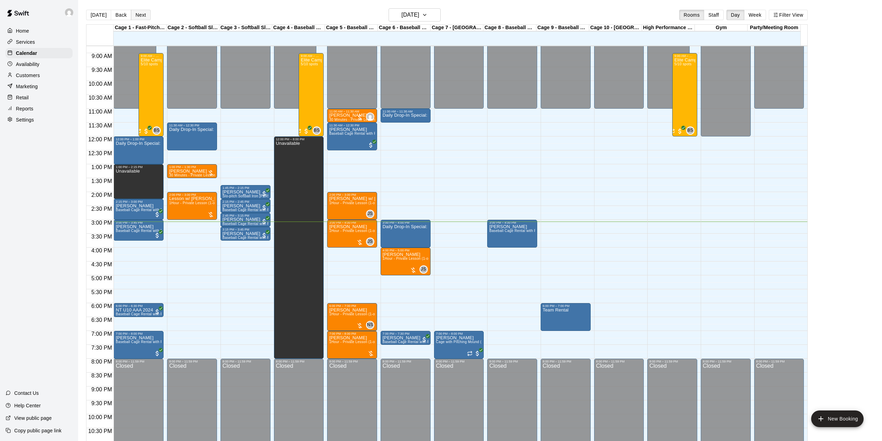
click at [139, 17] on button "Next" at bounding box center [140, 15] width 19 height 10
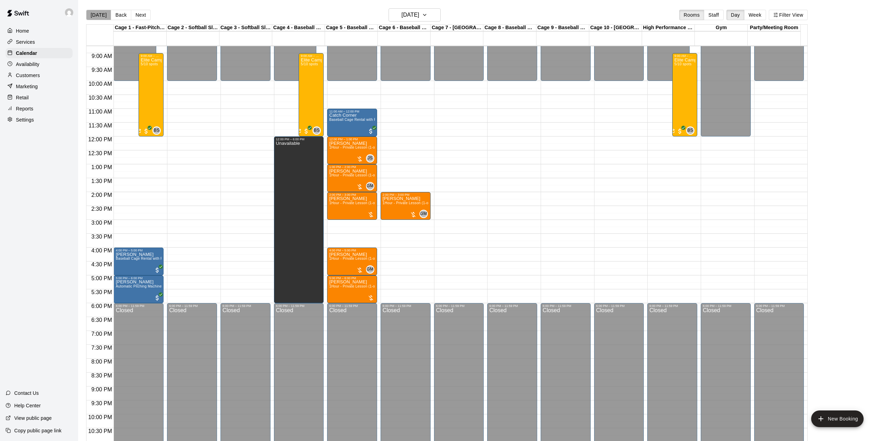
click at [106, 18] on button "[DATE]" at bounding box center [98, 15] width 25 height 10
